Goal: Find specific page/section: Find specific page/section

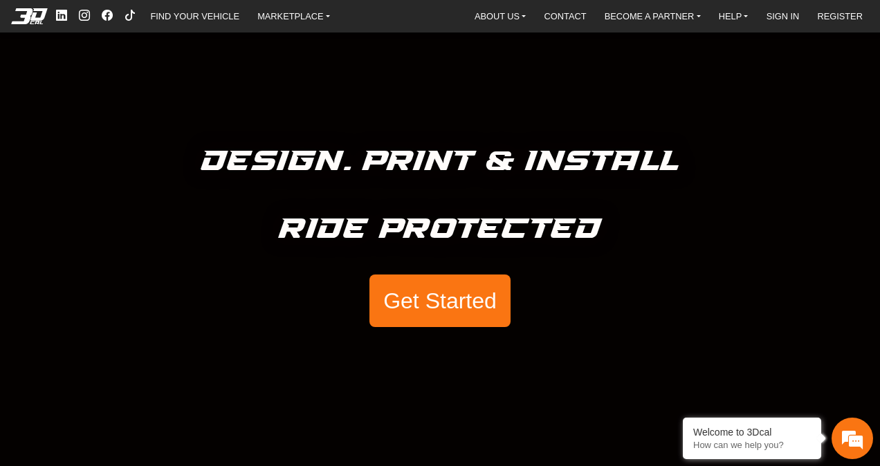
click at [439, 309] on button "Get Started" at bounding box center [440, 301] width 141 height 53
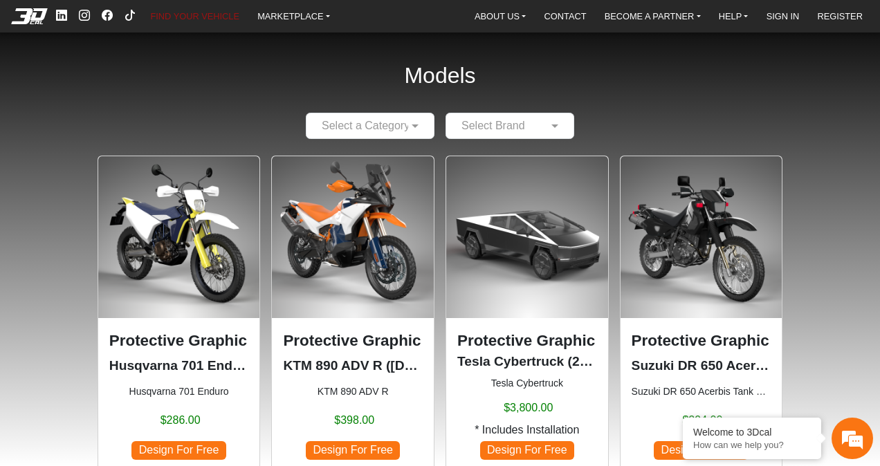
click at [210, 25] on link "FIND YOUR VEHICLE" at bounding box center [195, 16] width 100 height 18
click at [178, 12] on link "FIND YOUR VEHICLE" at bounding box center [195, 16] width 100 height 18
click at [145, 7] on link "FIND YOUR VEHICLE" at bounding box center [195, 16] width 100 height 18
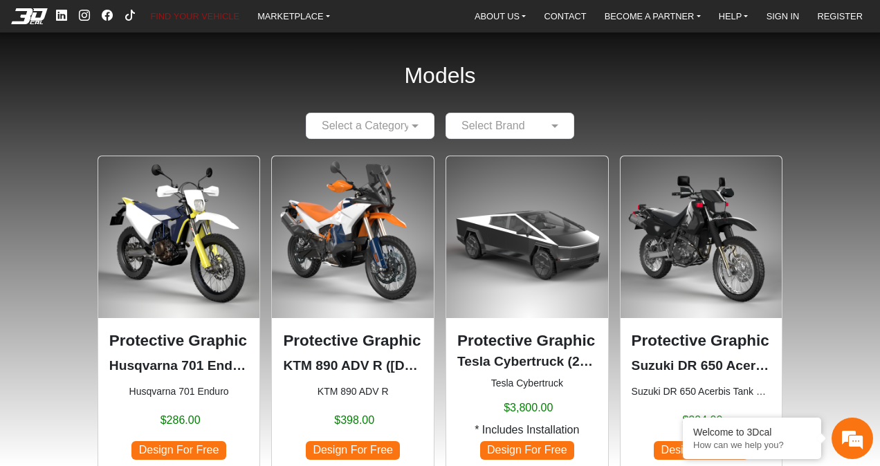
click at [145, 7] on link "FIND YOUR VEHICLE" at bounding box center [195, 16] width 100 height 18
click at [187, 12] on link "FIND YOUR VEHICLE" at bounding box center [195, 16] width 100 height 18
drag, startPoint x: 196, startPoint y: 3, endPoint x: 187, endPoint y: 22, distance: 21.4
click at [187, 22] on nav "FIND YOUR VEHICLE MARKETPLACE ABOUT US About Us Our Materials Blog CONTACT BECO…" at bounding box center [440, 16] width 880 height 33
click at [187, 22] on link "FIND YOUR VEHICLE" at bounding box center [195, 16] width 100 height 18
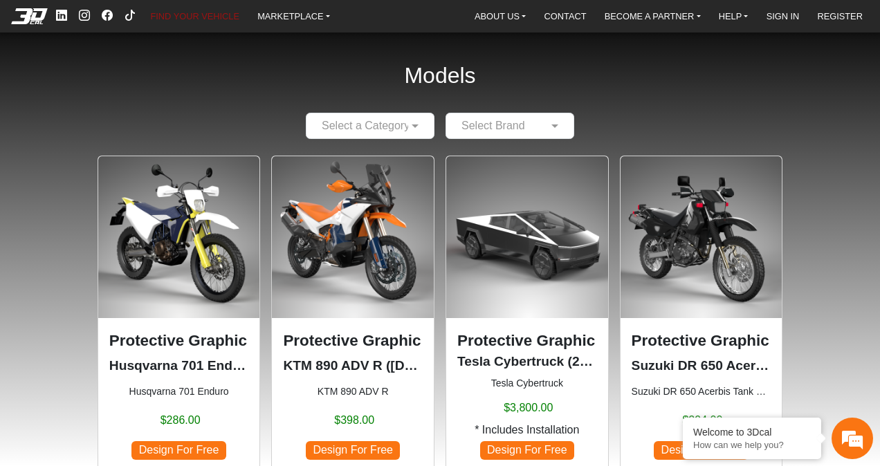
click at [204, 15] on link "FIND YOUR VEHICLE" at bounding box center [195, 16] width 100 height 18
click at [174, 31] on nav "FIND YOUR VEHICLE MARKETPLACE ABOUT US About Us Our Materials Blog CONTACT BECO…" at bounding box center [440, 16] width 880 height 33
click at [417, 122] on span at bounding box center [416, 126] width 17 height 17
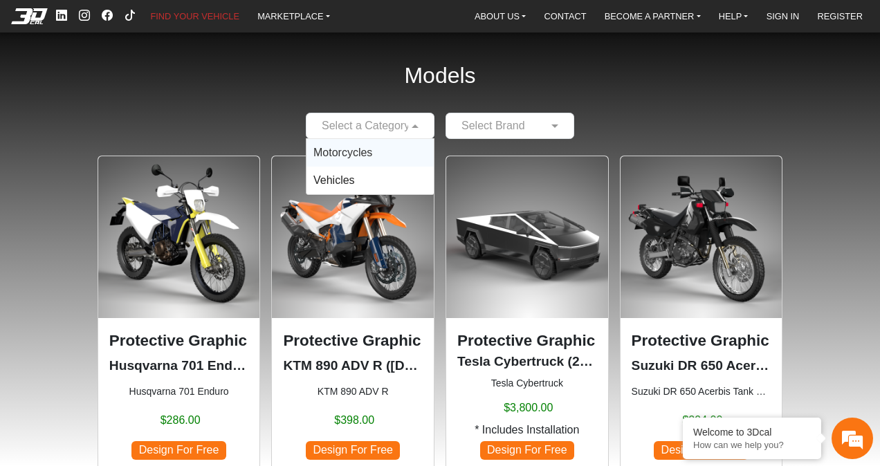
click at [372, 150] on div "Motorcycles" at bounding box center [370, 153] width 127 height 28
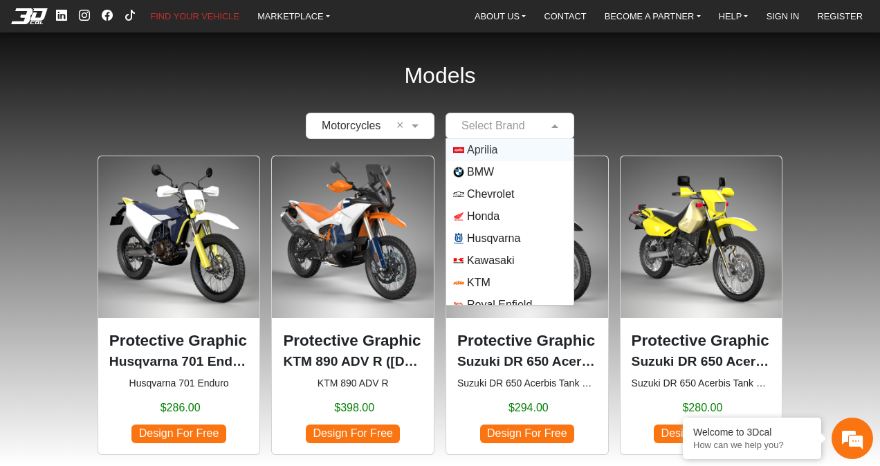
click at [555, 119] on span at bounding box center [556, 126] width 17 height 17
click at [493, 170] on span "BMW" at bounding box center [509, 172] width 113 height 11
